Goal: Task Accomplishment & Management: Use online tool/utility

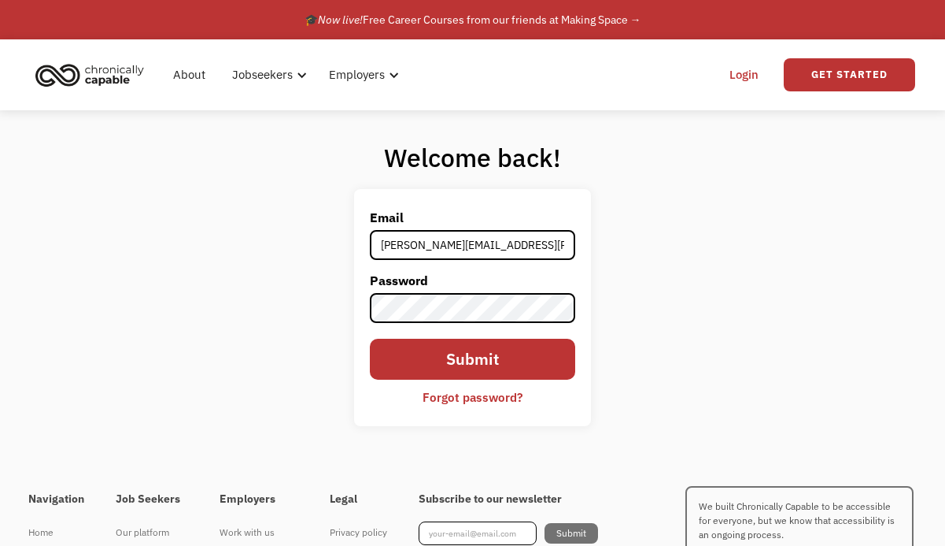
type input "roxie.daneshvar@gmail.com"
click at [525, 365] on input "Submit" at bounding box center [472, 358] width 205 height 41
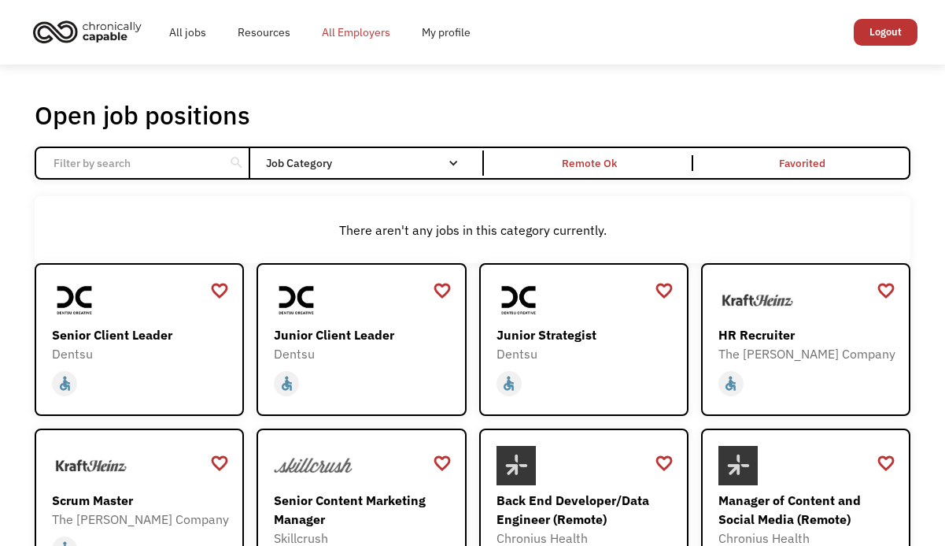
click at [368, 33] on link "All Employers" at bounding box center [356, 32] width 100 height 50
click at [206, 120] on h1 "Open job positions" at bounding box center [143, 114] width 216 height 31
click at [549, 159] on div "Remote Ok" at bounding box center [590, 163] width 206 height 16
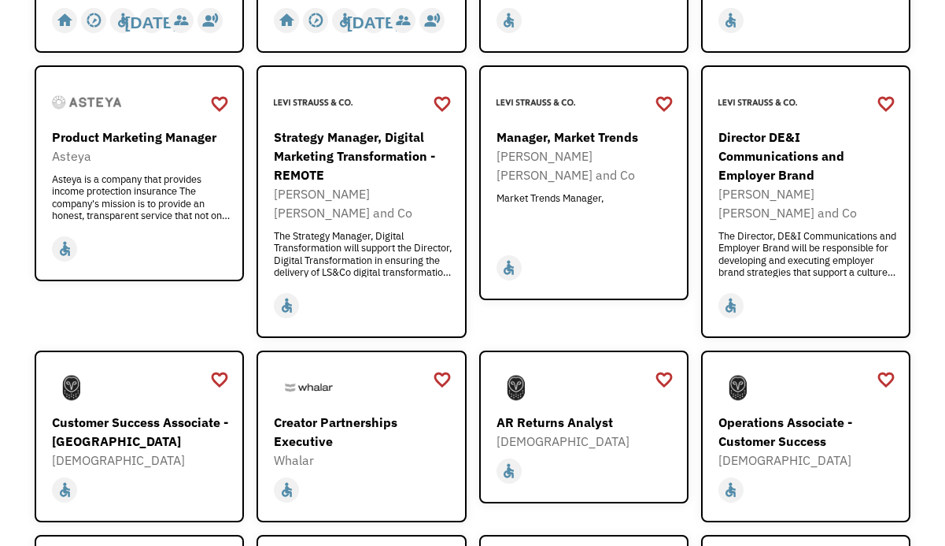
scroll to position [842, 0]
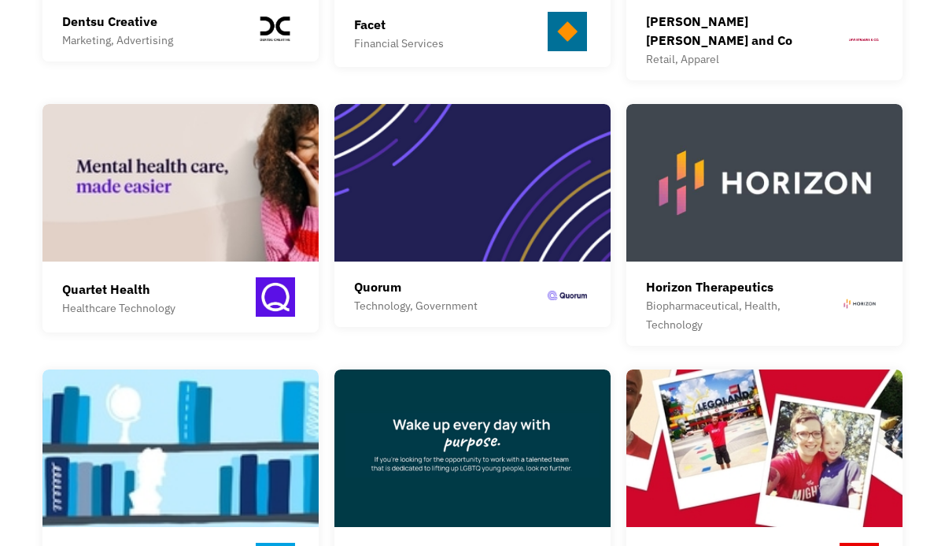
scroll to position [1098, 0]
